Goal: Check status: Check status

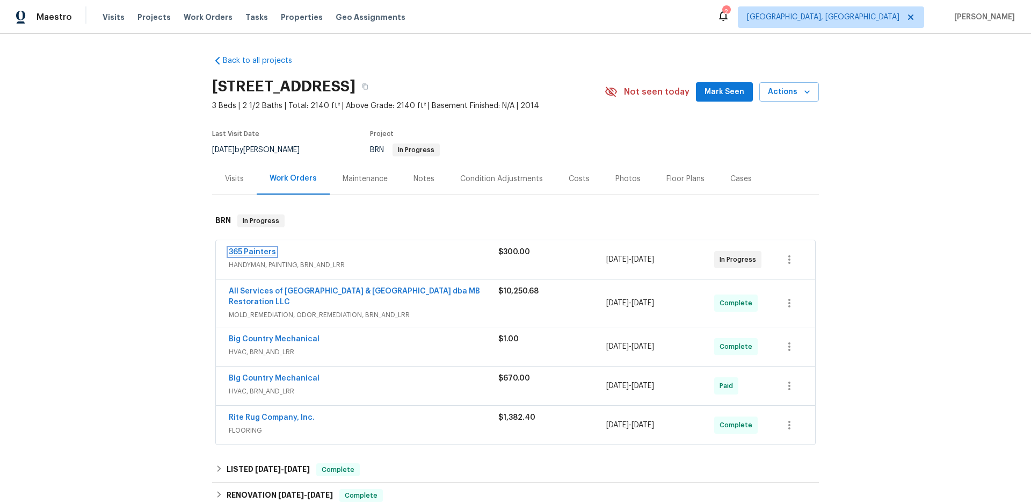
click at [258, 249] on link "365 Painters" at bounding box center [252, 252] width 47 height 8
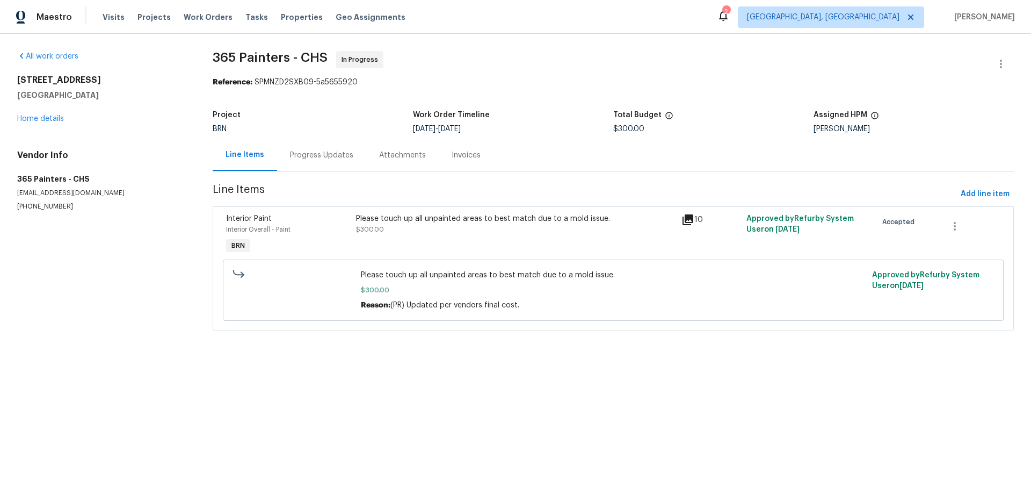
click at [689, 217] on icon at bounding box center [688, 219] width 11 height 11
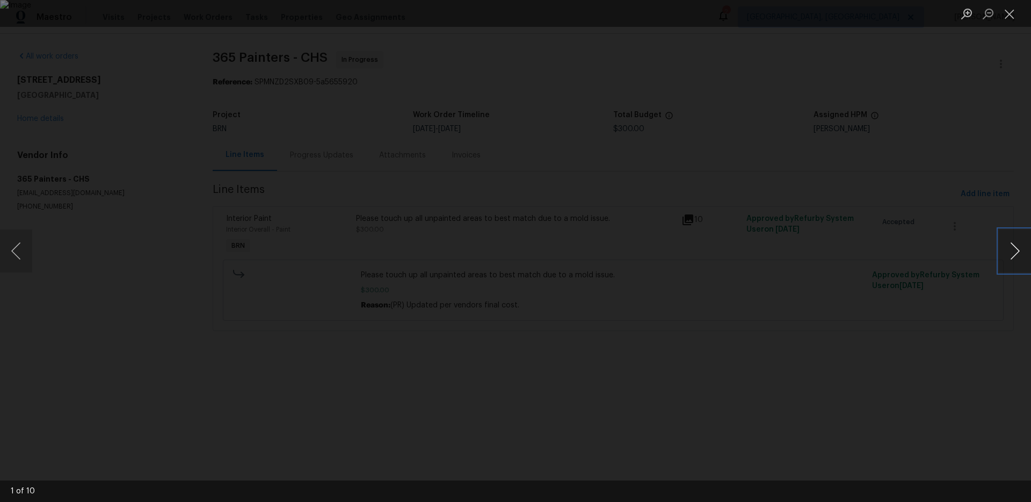
click at [1018, 249] on button "Next image" at bounding box center [1015, 250] width 32 height 43
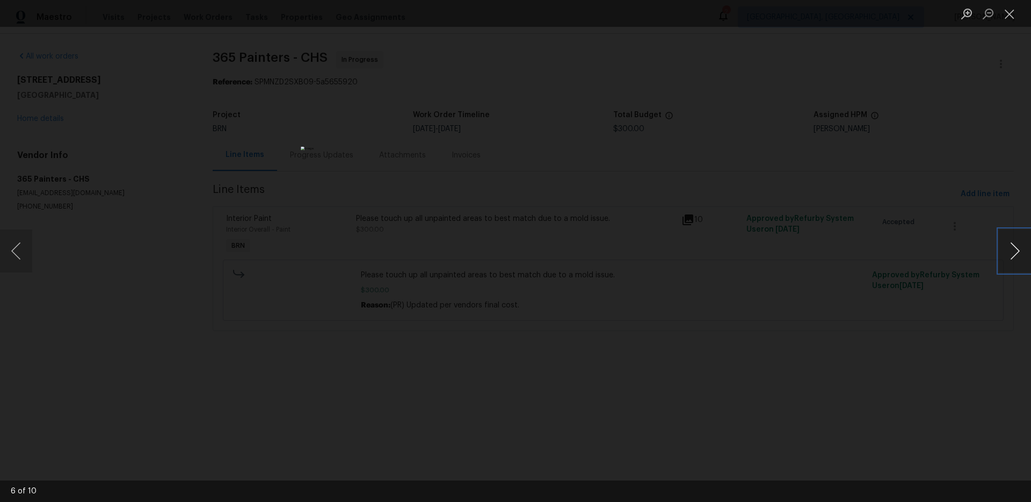
click at [1018, 249] on button "Next image" at bounding box center [1015, 250] width 32 height 43
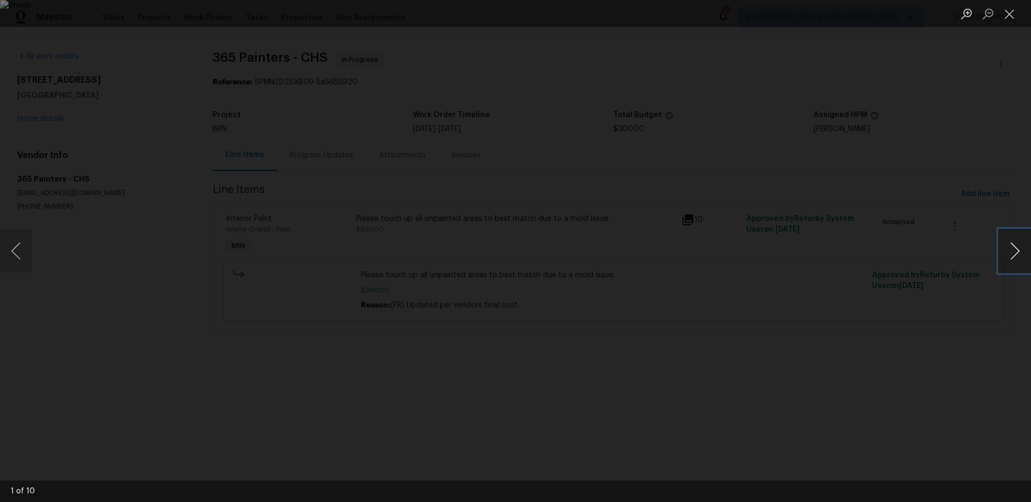
click at [1018, 249] on button "Next image" at bounding box center [1015, 250] width 32 height 43
click at [783, 165] on div "Lightbox" at bounding box center [515, 251] width 1031 height 502
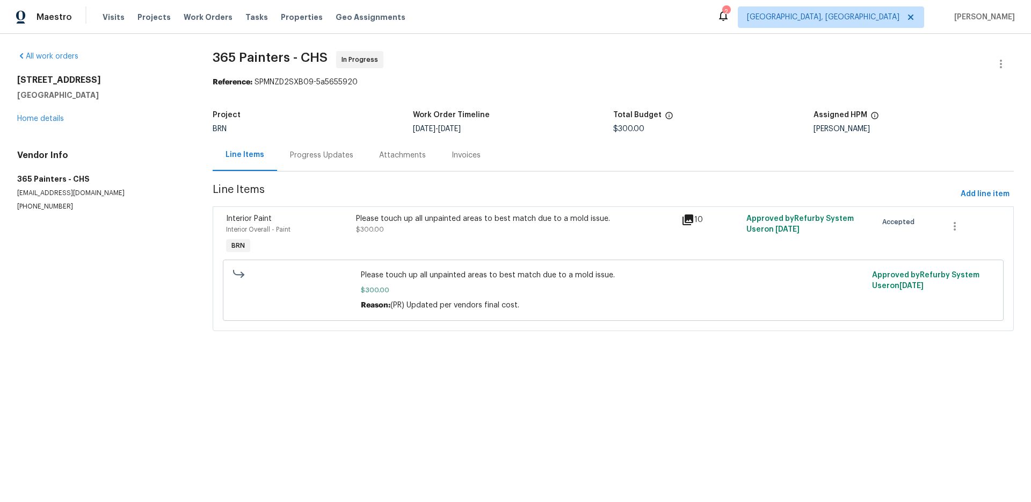
click at [330, 154] on div "Progress Updates" at bounding box center [321, 155] width 63 height 11
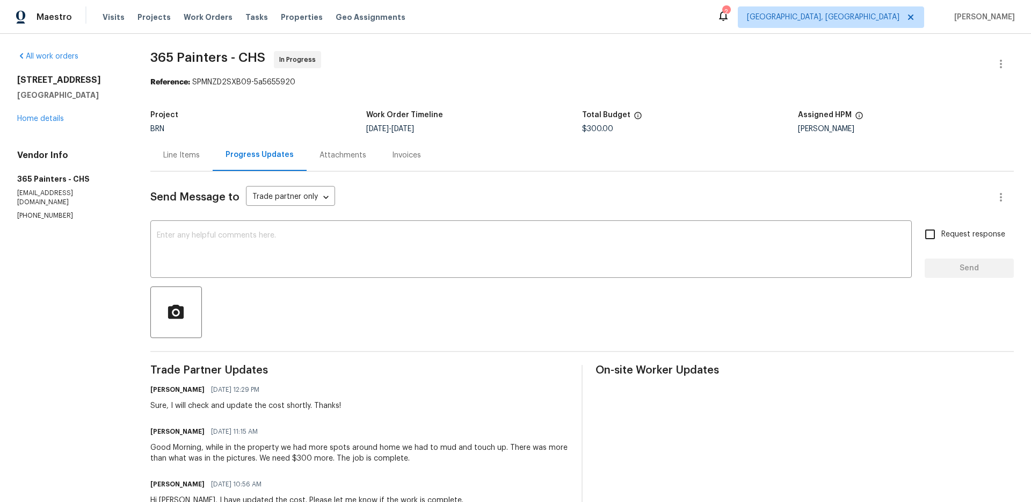
scroll to position [29, 0]
